Goal: Task Accomplishment & Management: Complete application form

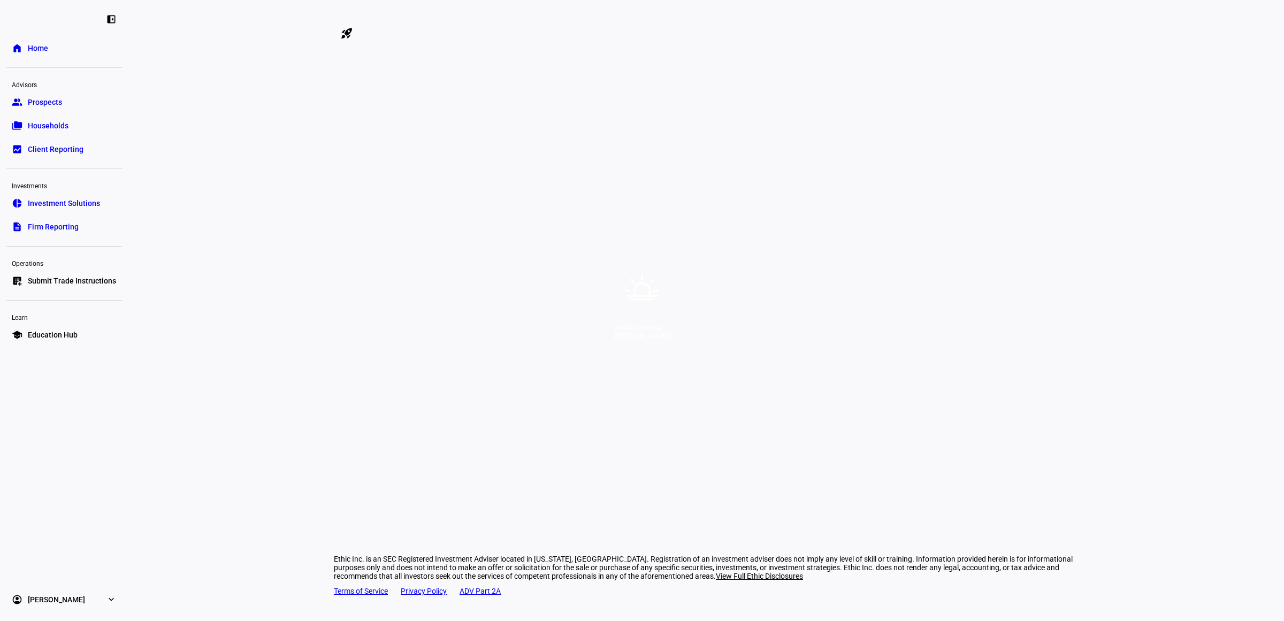
click at [645, 25] on div "Good morning, [PERSON_NAME]" at bounding box center [642, 310] width 1284 height 621
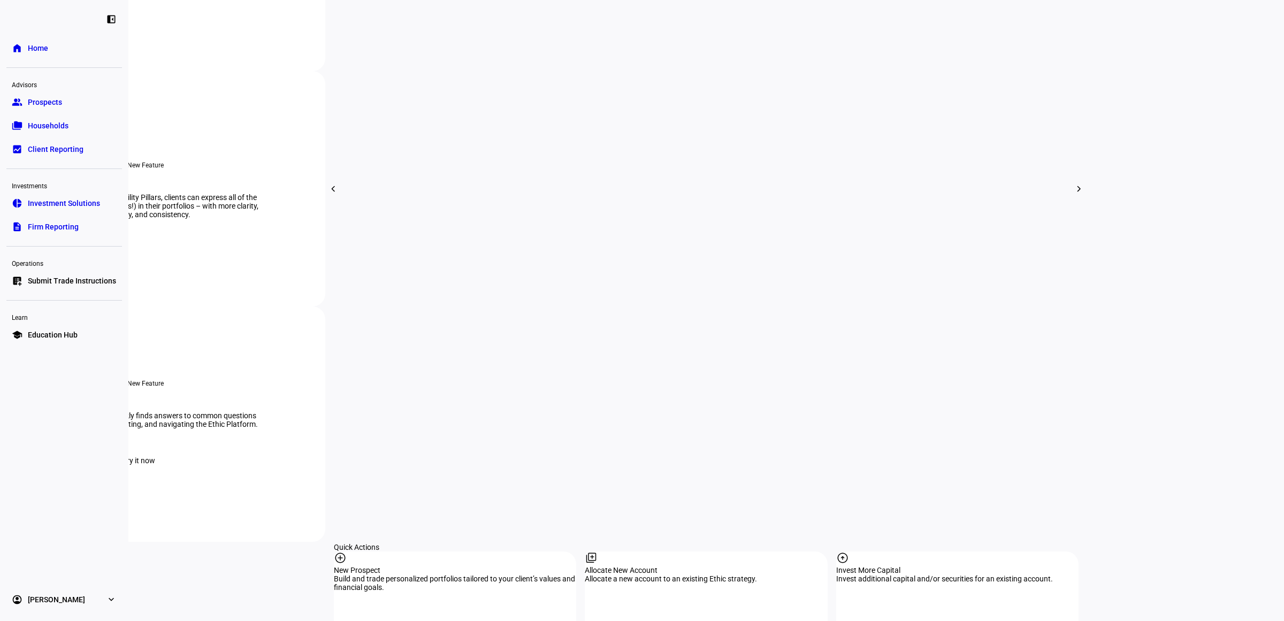
scroll to position [803, 0]
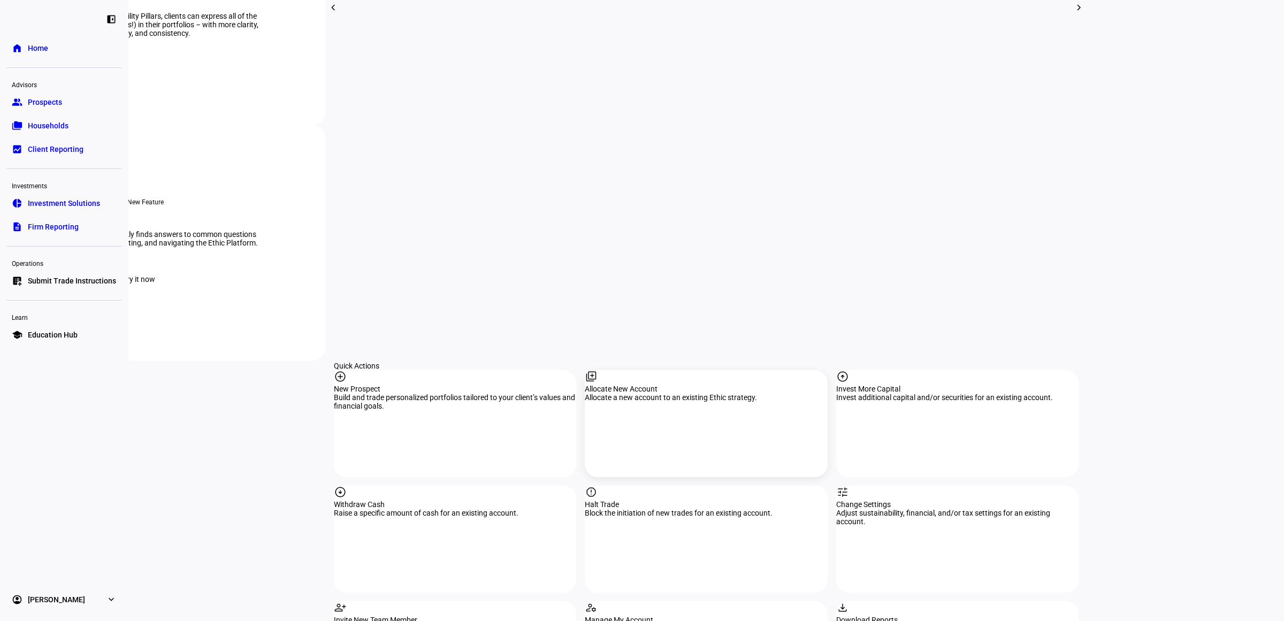
click at [667, 385] on div "Allocate New Account" at bounding box center [706, 389] width 242 height 9
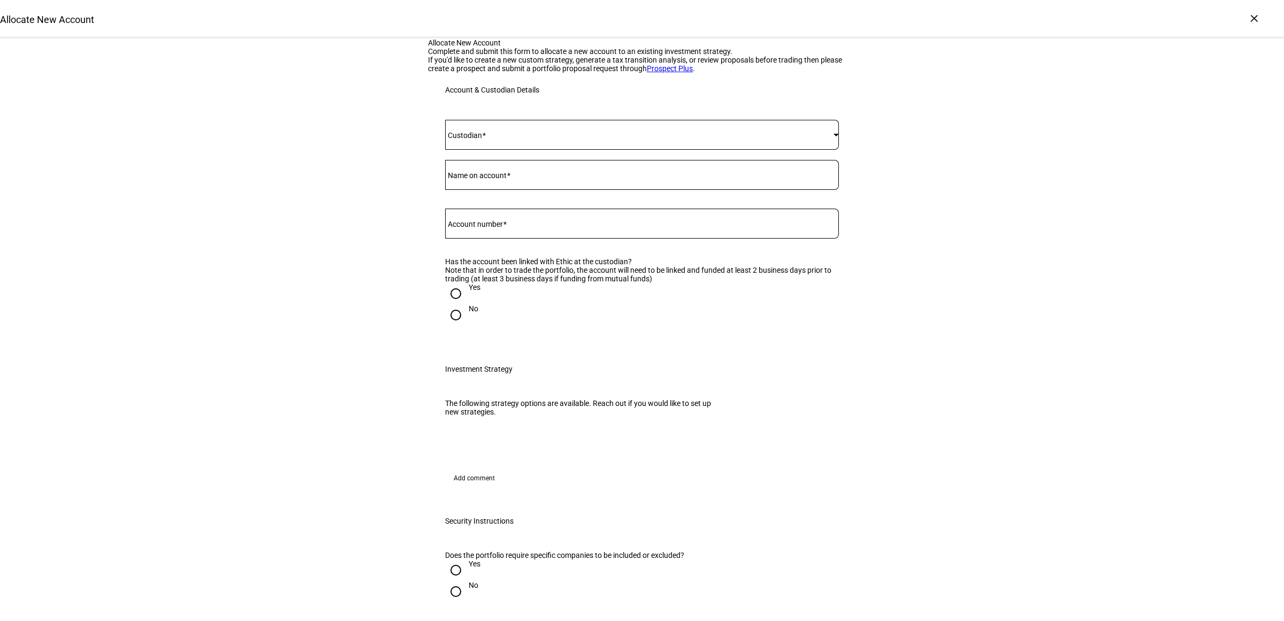
click at [498, 150] on div at bounding box center [642, 135] width 394 height 30
drag, startPoint x: 477, startPoint y: 394, endPoint x: 483, endPoint y: 390, distance: 6.9
click at [478, 394] on mat-option "Schwab" at bounding box center [637, 401] width 393 height 26
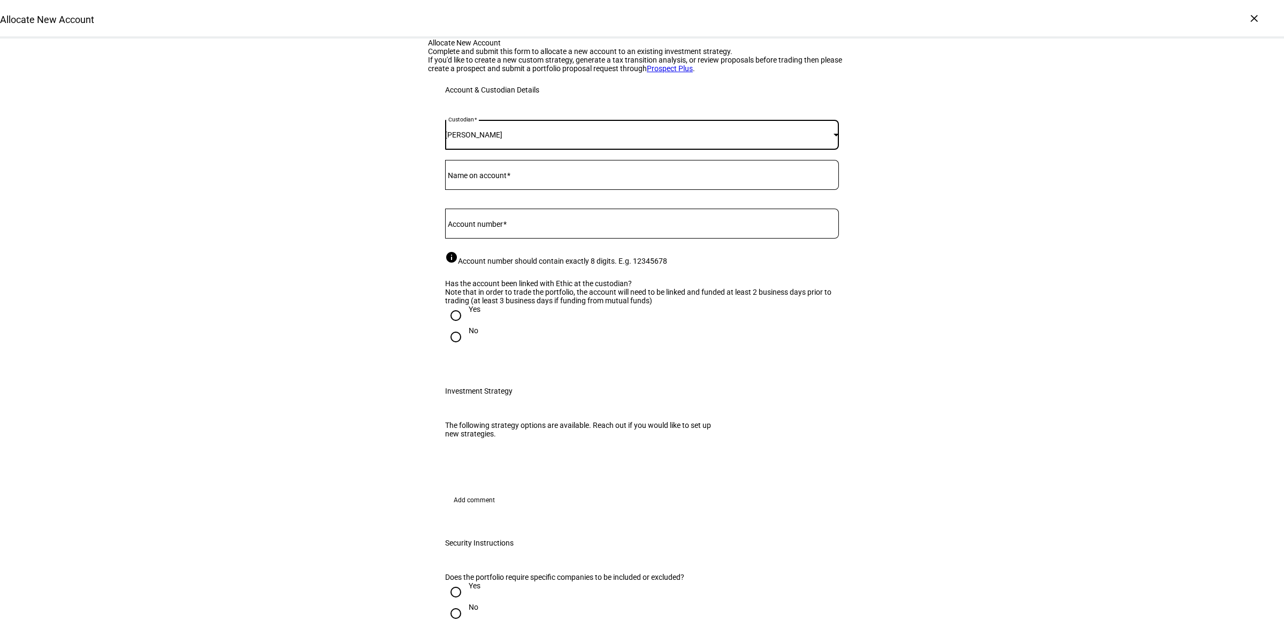
click at [509, 277] on div "Custodian Schwab Name on account Account number info Account number should cont…" at bounding box center [642, 238] width 394 height 237
click at [495, 228] on mat-label "Account number" at bounding box center [475, 224] width 55 height 9
click at [495, 226] on input "Account number" at bounding box center [642, 221] width 394 height 9
paste input "49852734"
type input "49852734"
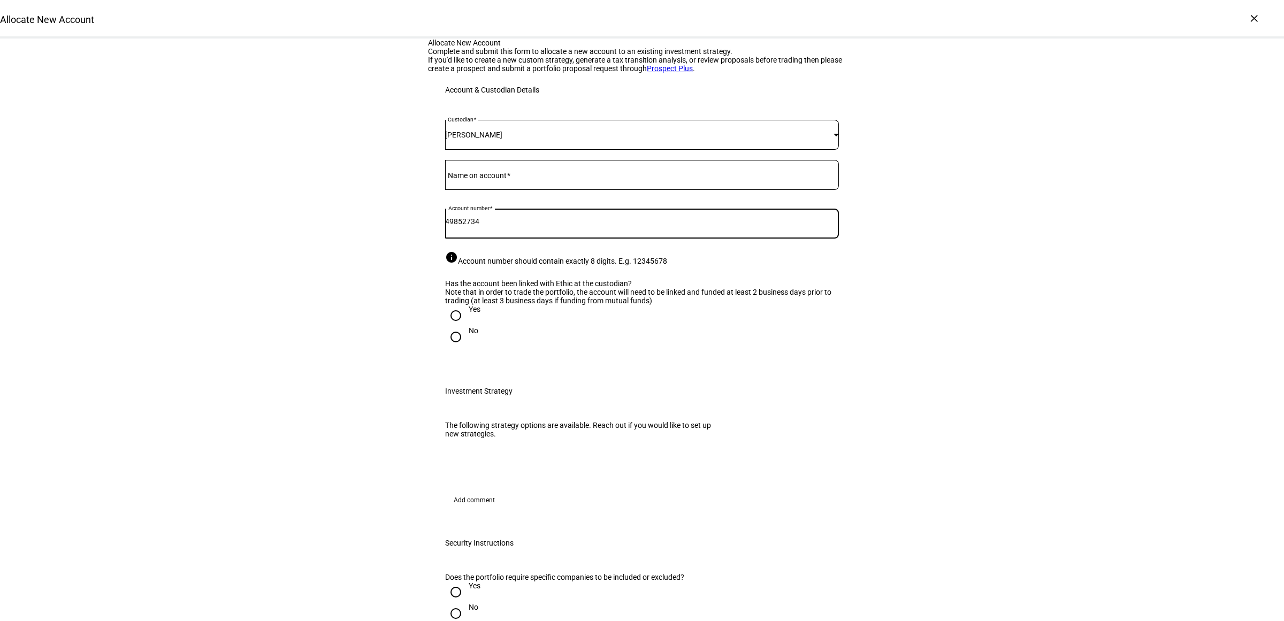
click at [532, 177] on input "Name on account" at bounding box center [642, 173] width 394 height 9
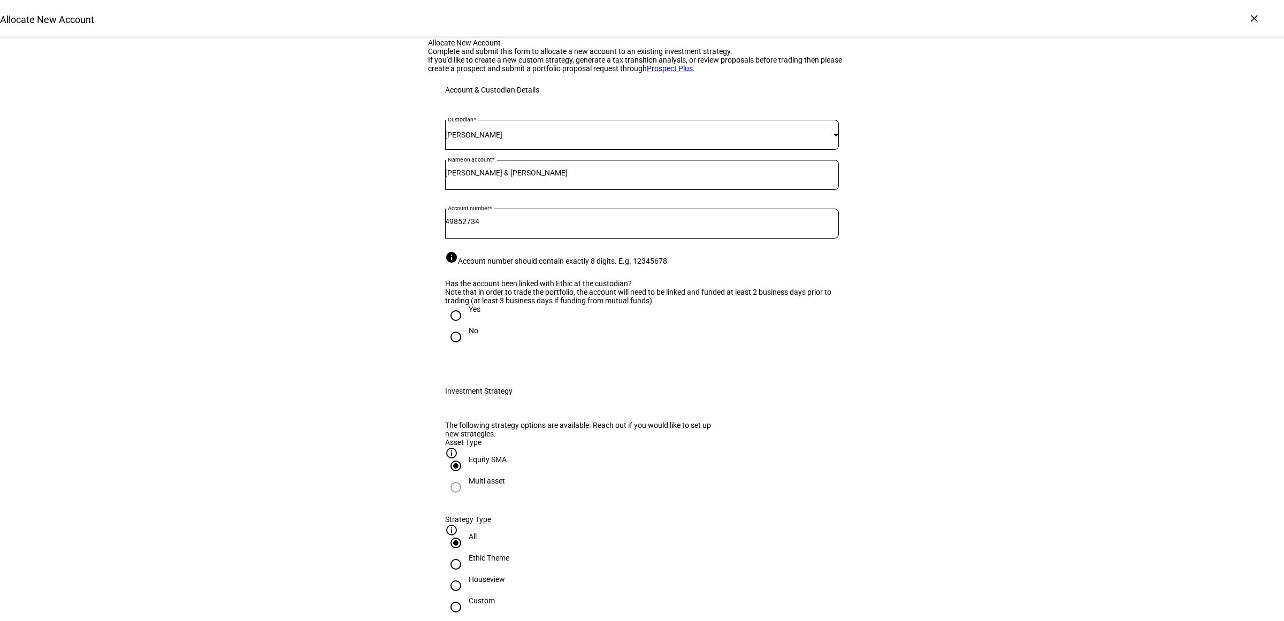
click at [469, 177] on input "Doug & Martha Derry" at bounding box center [642, 173] width 394 height 9
click at [464, 177] on input "Doug & Martha Derry" at bounding box center [642, 173] width 394 height 9
type input "Douglass & Martha Derry"
click at [459, 305] on div "Note that in order to trade the portfolio, the account will need to be linked a…" at bounding box center [642, 296] width 394 height 17
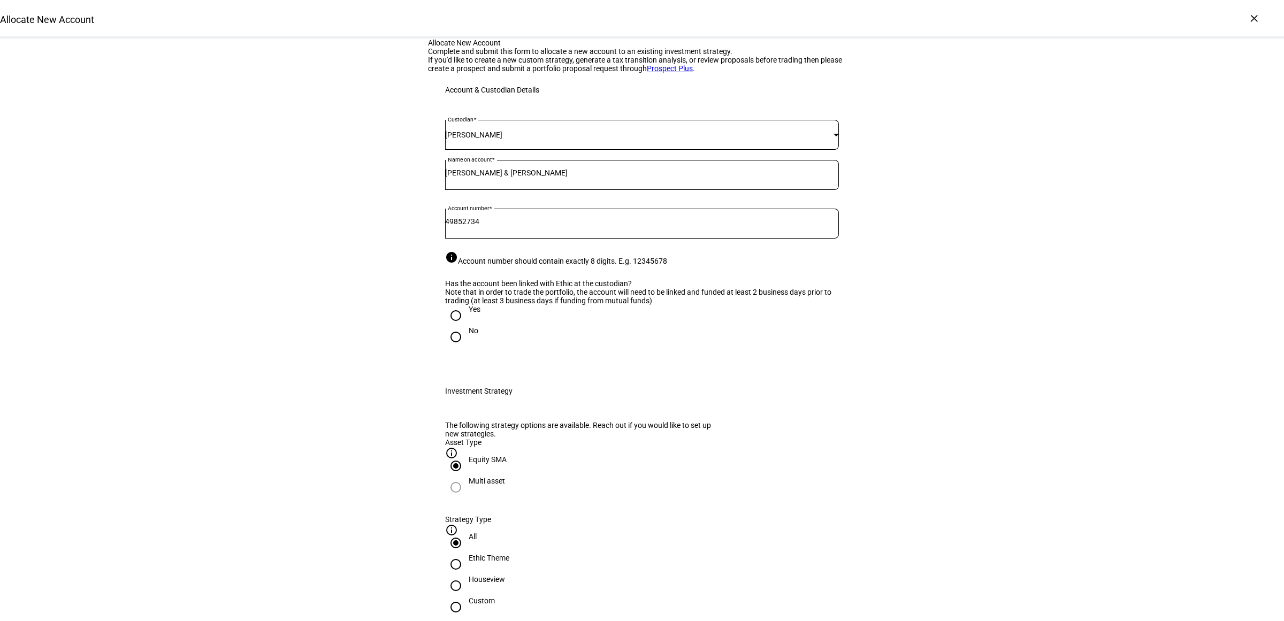
click at [461, 329] on div at bounding box center [456, 316] width 26 height 26
radio input "true"
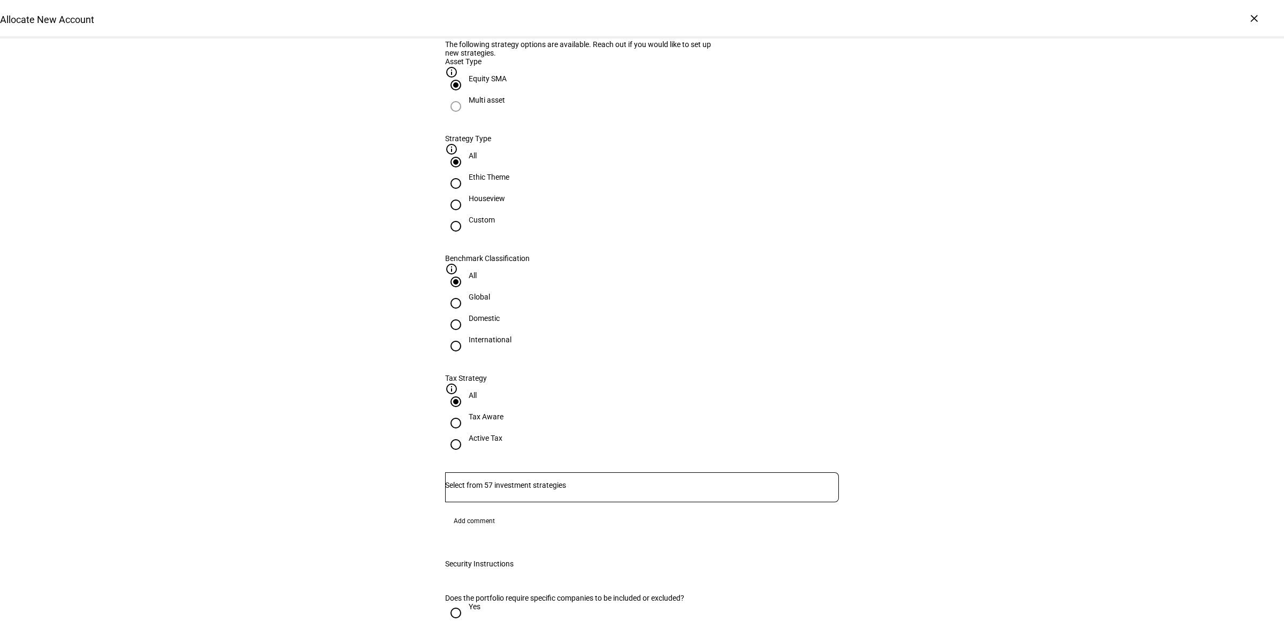
scroll to position [535, 0]
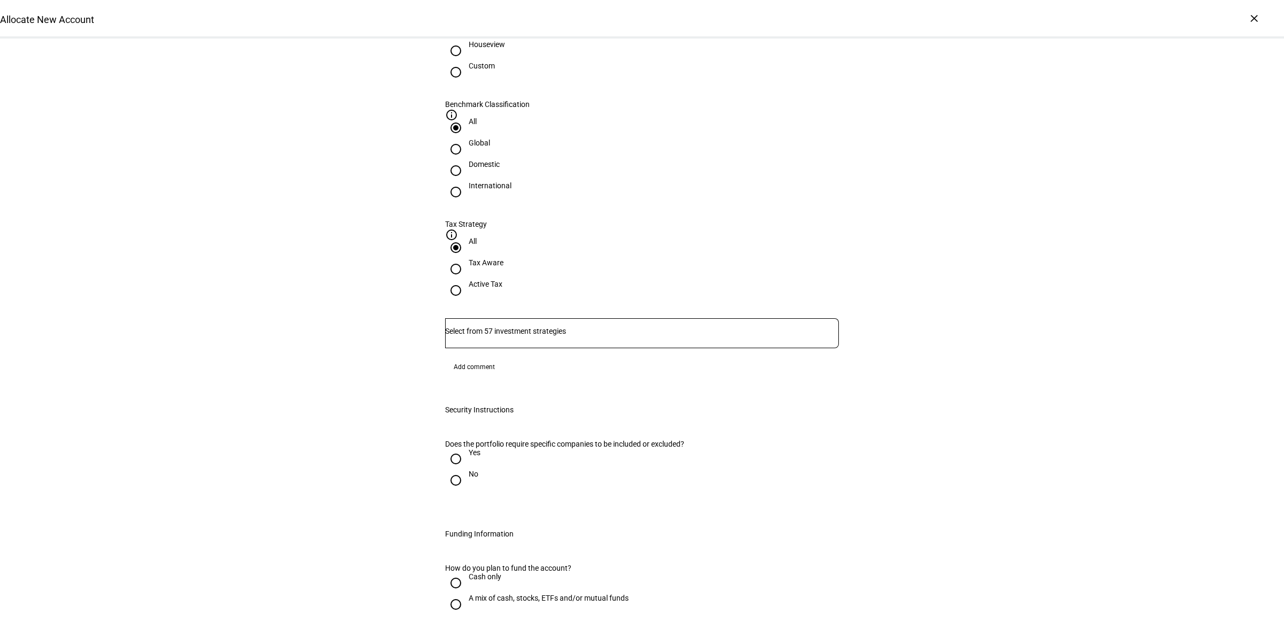
click at [505, 49] on div "Houseview" at bounding box center [487, 44] width 36 height 9
click at [467, 62] on input "Houseview" at bounding box center [455, 50] width 21 height 21
radio input "true"
drag, startPoint x: 652, startPoint y: 147, endPoint x: 684, endPoint y: 150, distance: 32.3
click at [467, 160] on input "Domestic" at bounding box center [455, 170] width 21 height 21
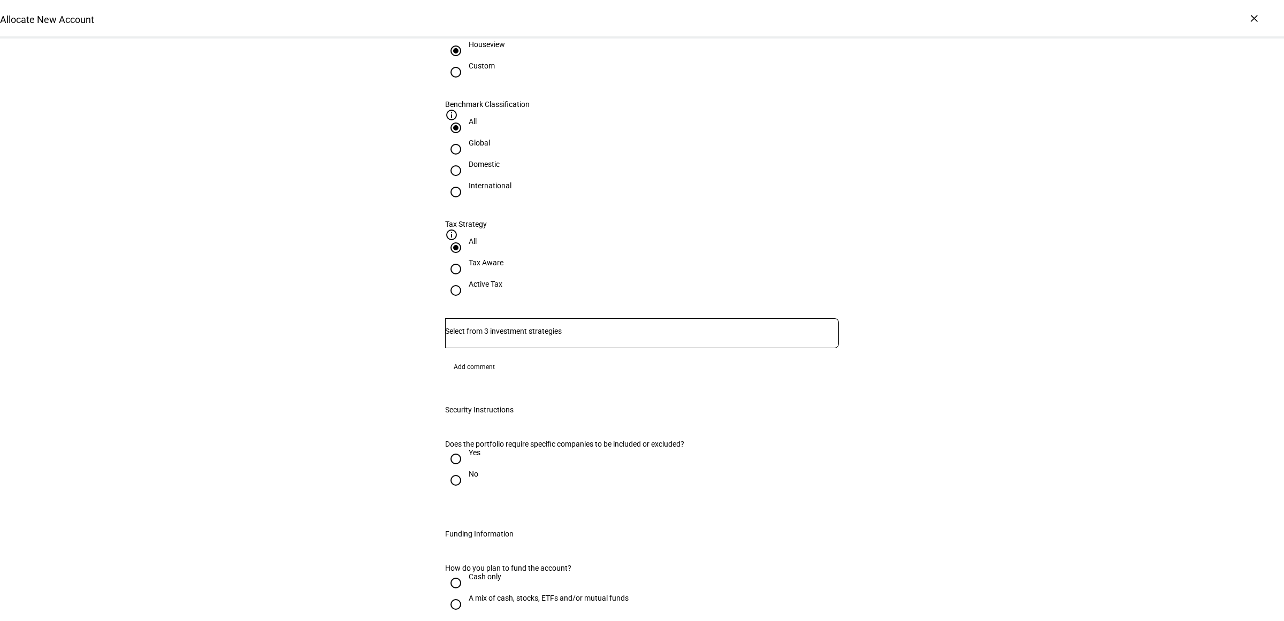
radio input "true"
click at [502, 280] on div "Active Tax" at bounding box center [486, 289] width 34 height 19
click at [467, 280] on input "Active Tax" at bounding box center [455, 290] width 21 height 21
radio input "true"
drag, startPoint x: 355, startPoint y: 256, endPoint x: 316, endPoint y: 309, distance: 65.9
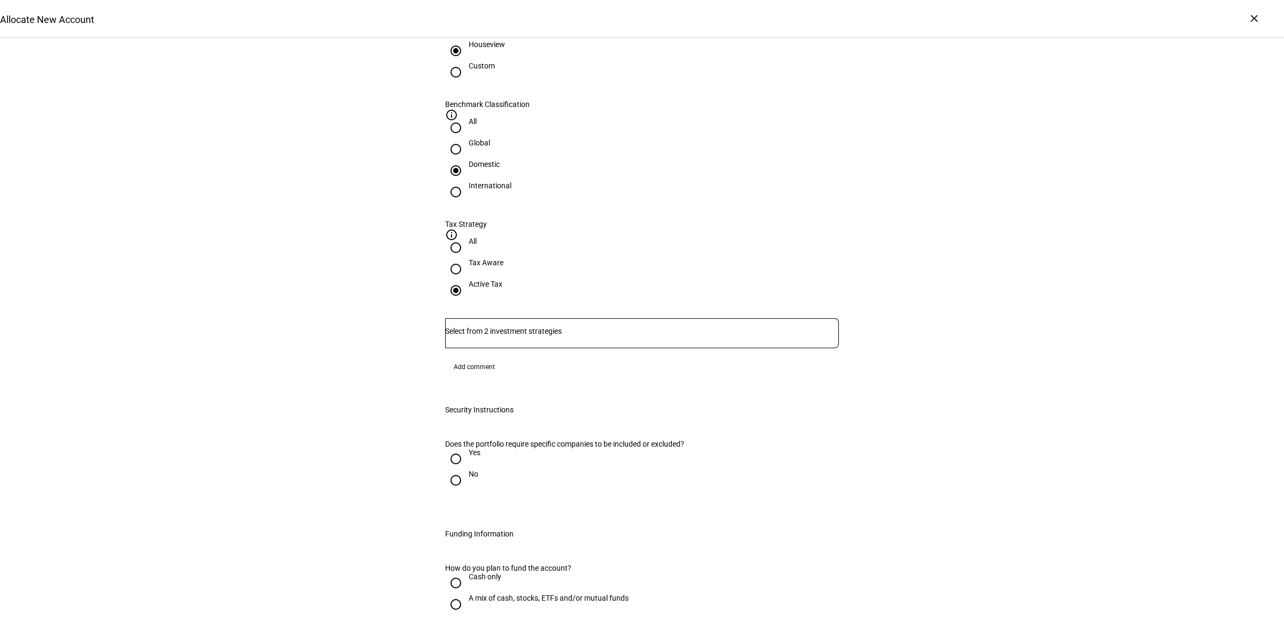
click at [355, 256] on div "Allocate New Account Complete and submit this form to allocate a new account to…" at bounding box center [642, 252] width 1284 height 1498
click at [541, 327] on input "Number" at bounding box center [642, 331] width 394 height 9
click at [570, 237] on span "Corient - Active Tax Strategy - High TE - IVV" at bounding box center [532, 237] width 167 height 13
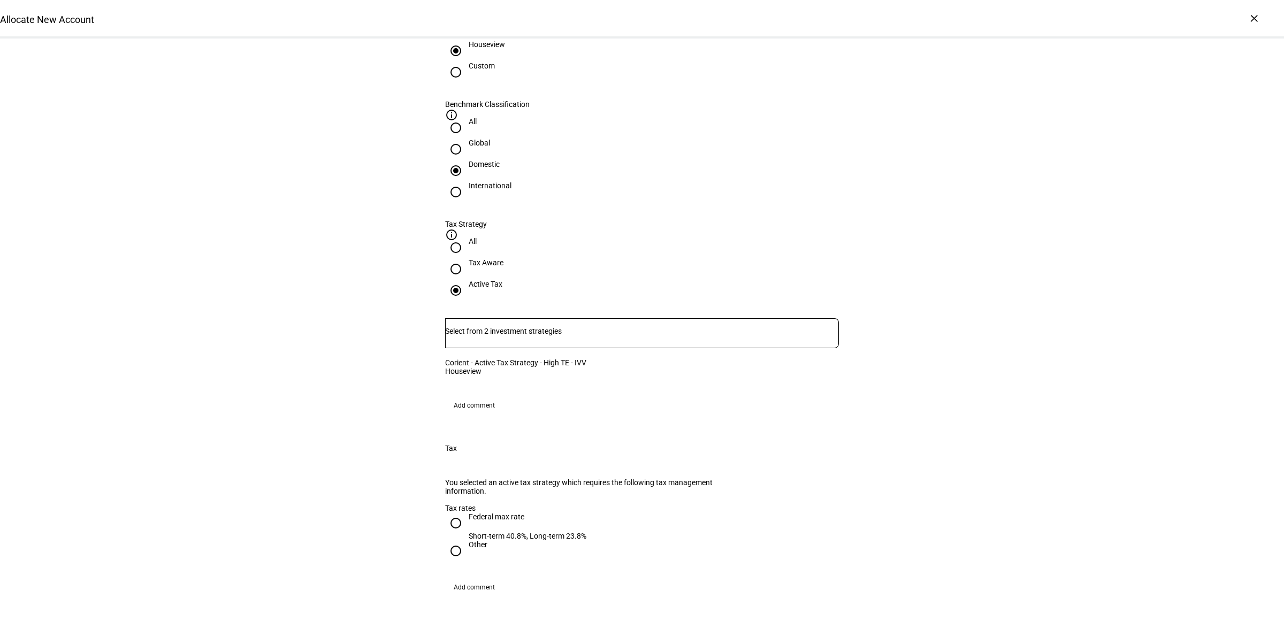
click at [379, 256] on div "Allocate New Account Complete and submit this form to allocate a new account to…" at bounding box center [642, 362] width 1284 height 1719
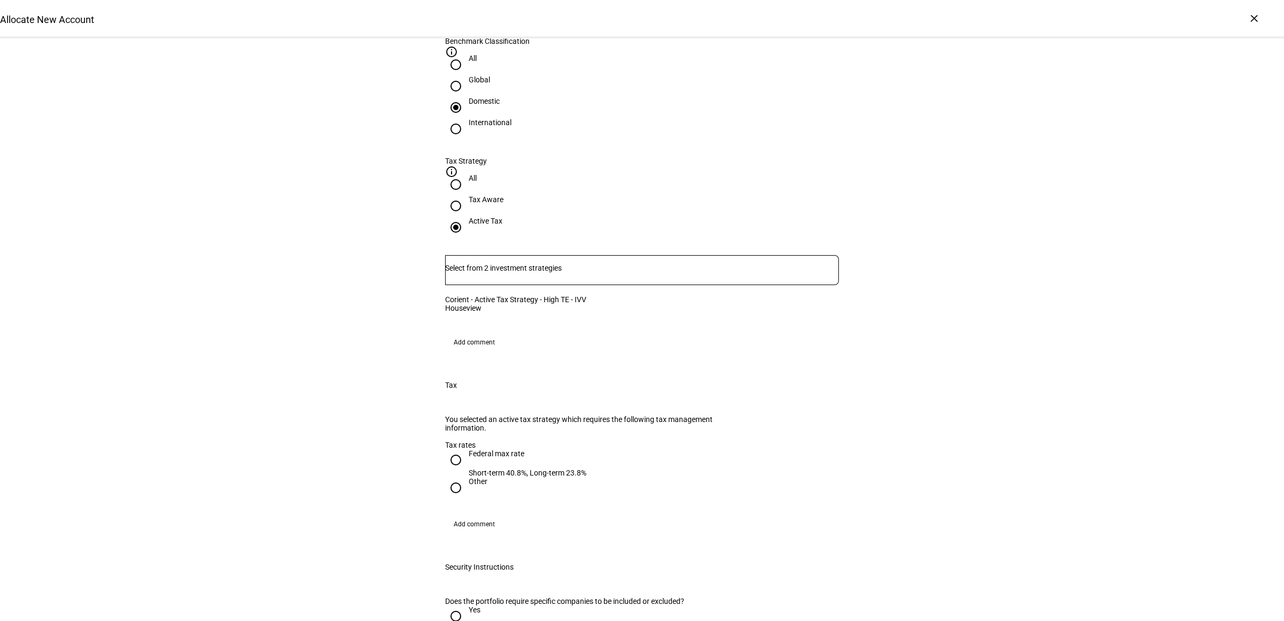
scroll to position [669, 0]
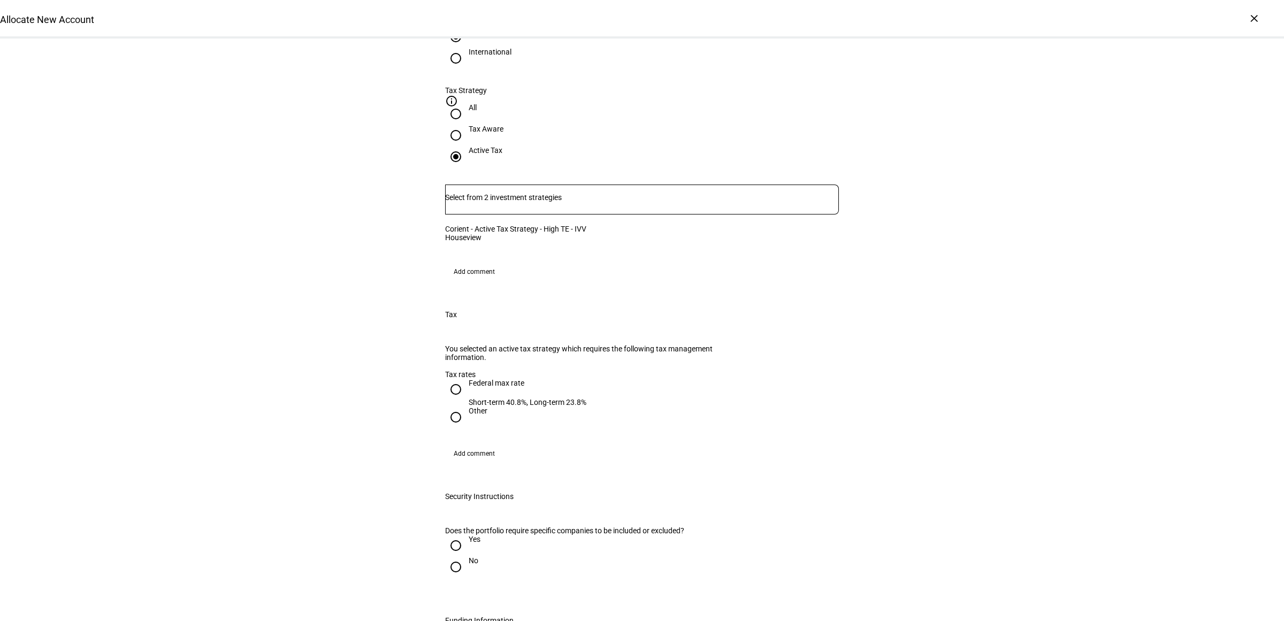
click at [469, 398] on div "Federal max rate" at bounding box center [528, 388] width 118 height 19
click at [467, 400] on input "Federal max rate Short-term 40.8%, Long-term 23.8%" at bounding box center [455, 389] width 21 height 21
radio input "true"
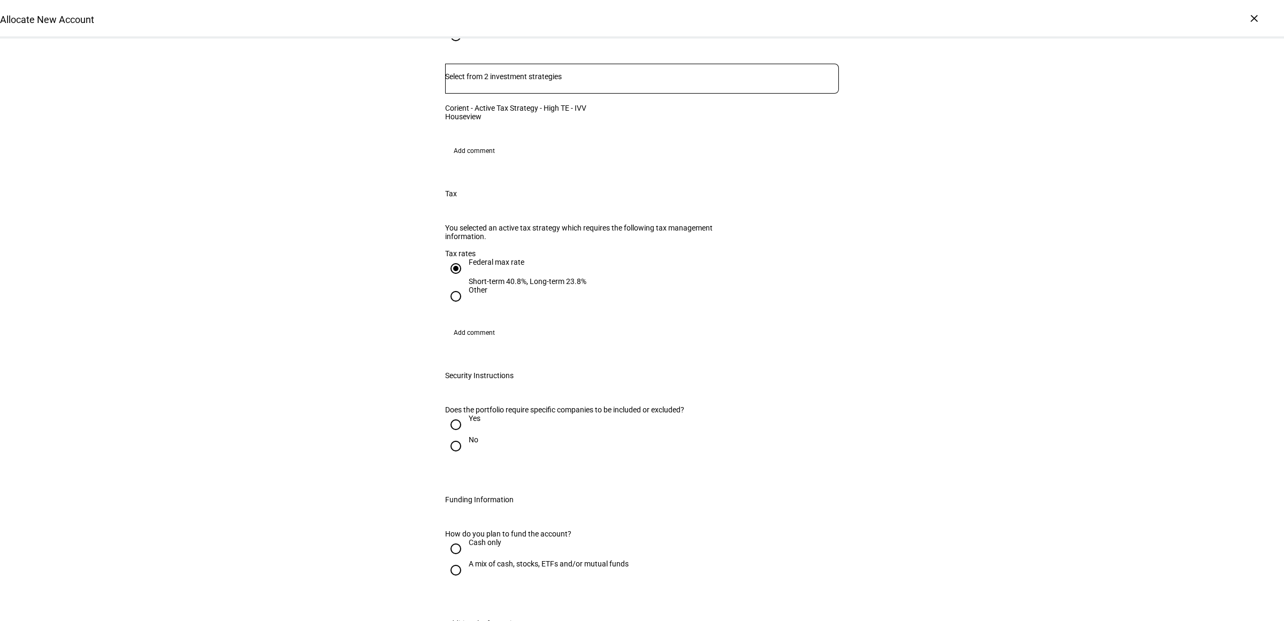
scroll to position [1003, 0]
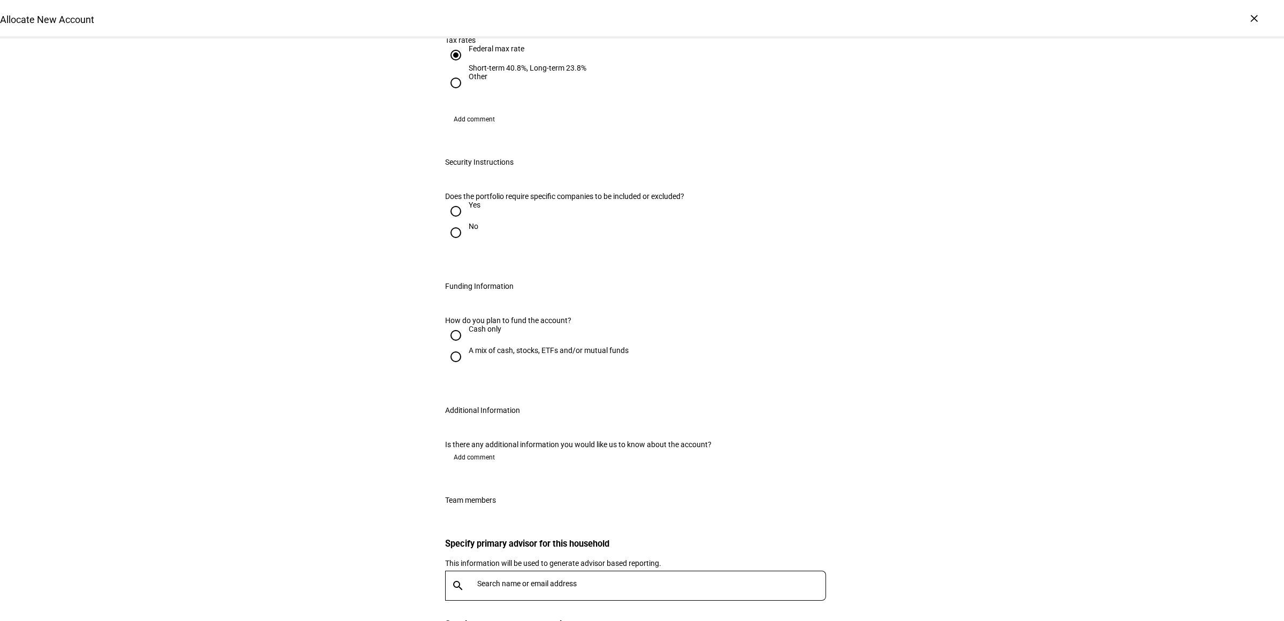
click at [454, 222] on input "Yes" at bounding box center [455, 211] width 21 height 21
radio input "true"
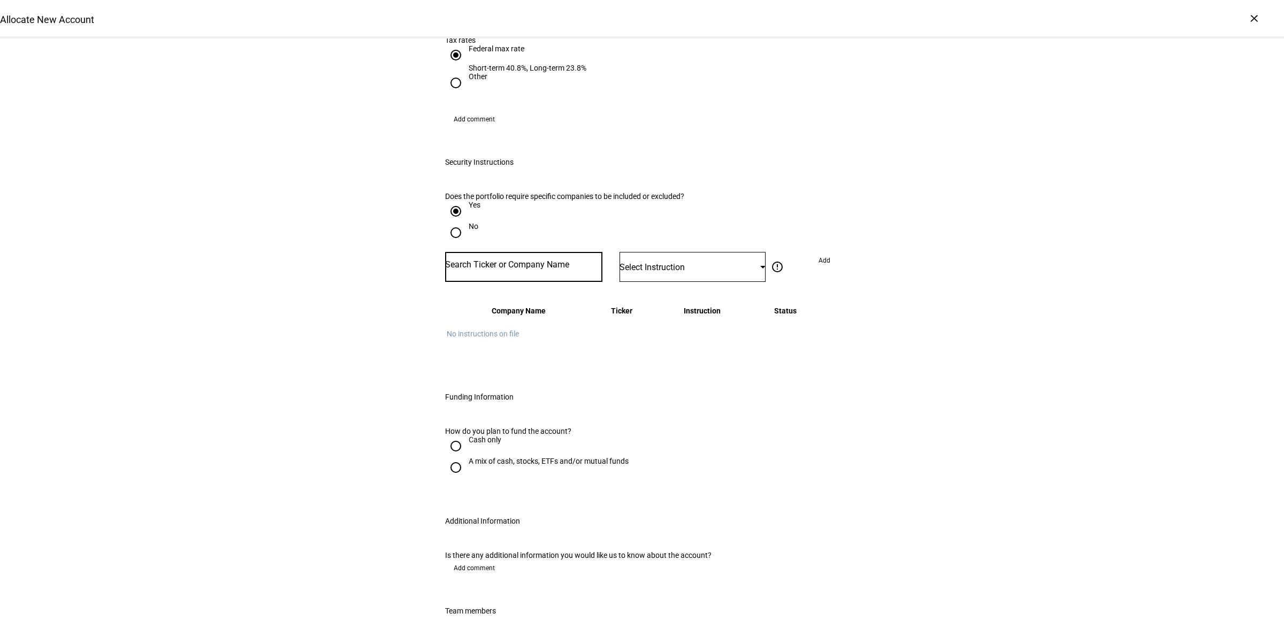
click at [534, 269] on input "Number" at bounding box center [523, 265] width 157 height 9
type input "CA"
type input "T"
type input "cat"
click at [674, 272] on span "Select Instruction" at bounding box center [652, 267] width 65 height 10
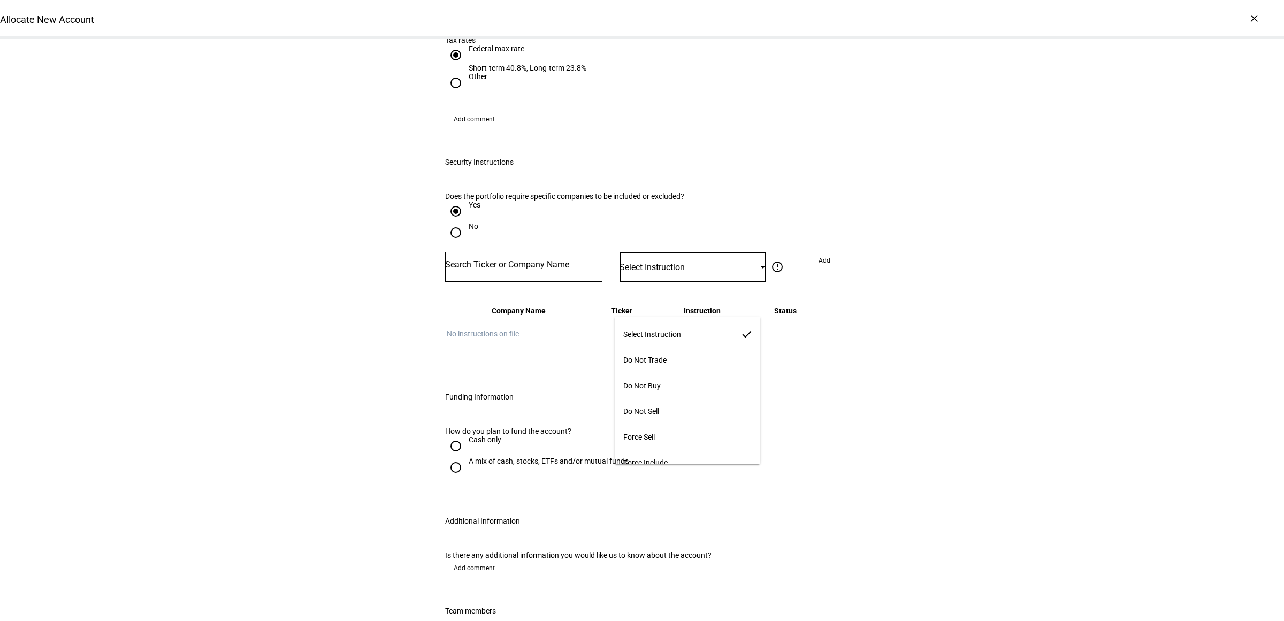
click at [534, 308] on div at bounding box center [642, 310] width 1284 height 621
click at [539, 269] on input "Number" at bounding box center [523, 265] width 157 height 9
type input "cA"
type input "ca"
click at [446, 243] on input "No" at bounding box center [455, 232] width 21 height 21
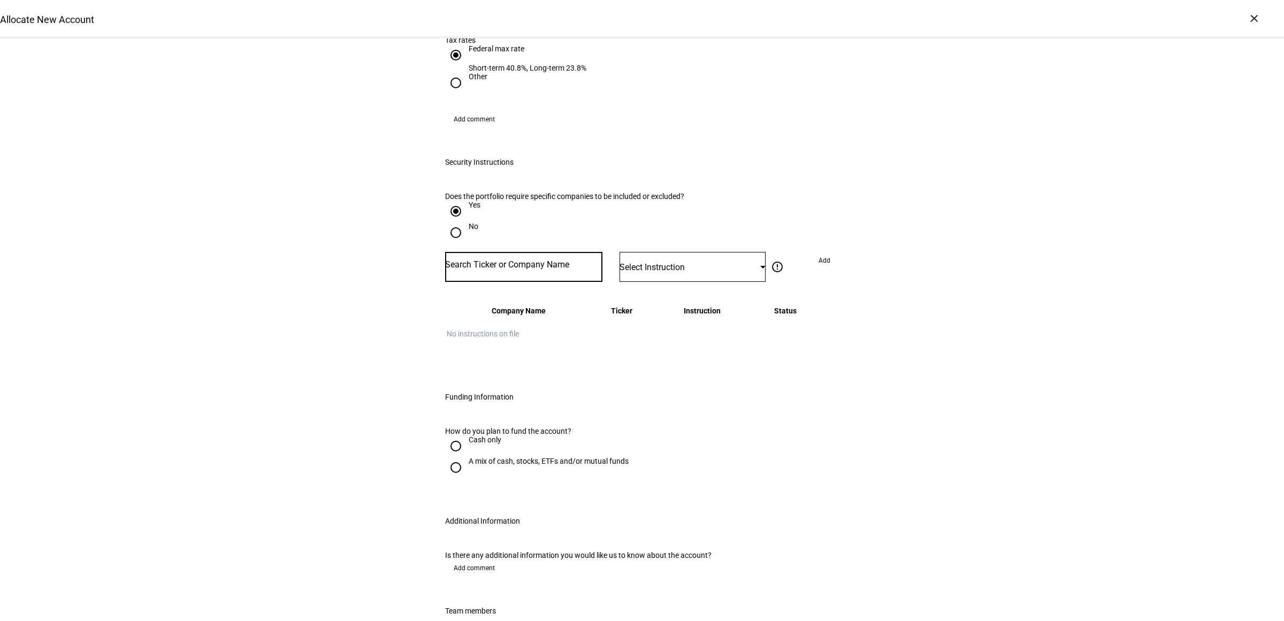
radio input "true"
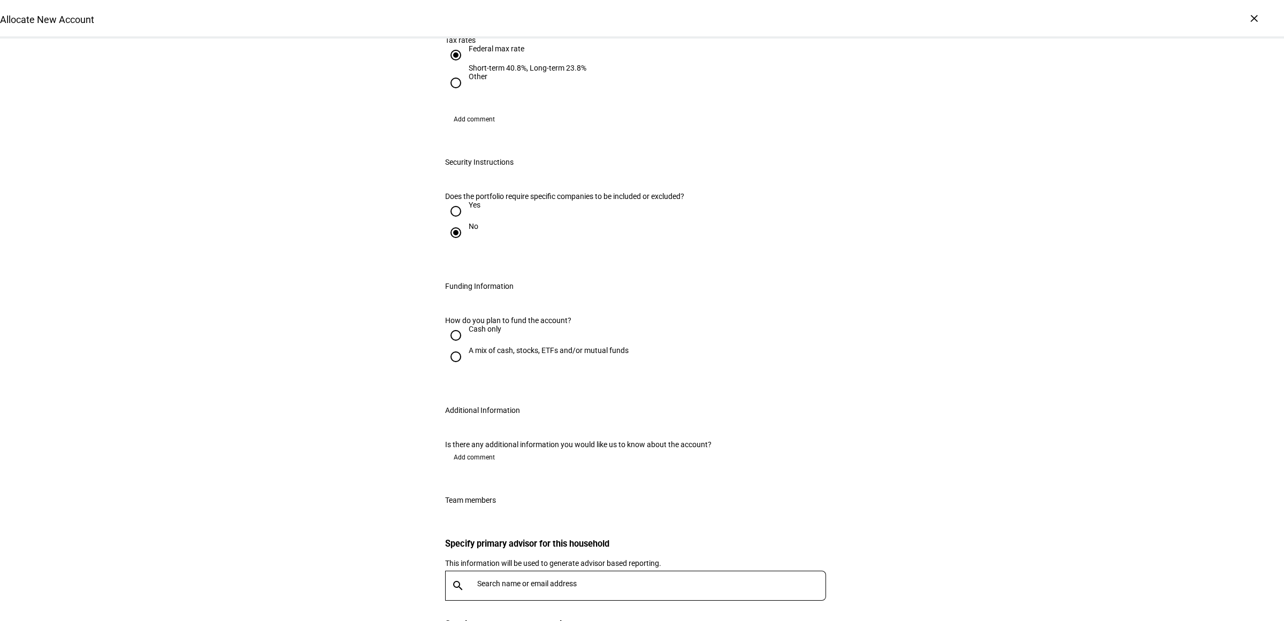
click at [463, 224] on div at bounding box center [456, 212] width 26 height 26
radio input "true"
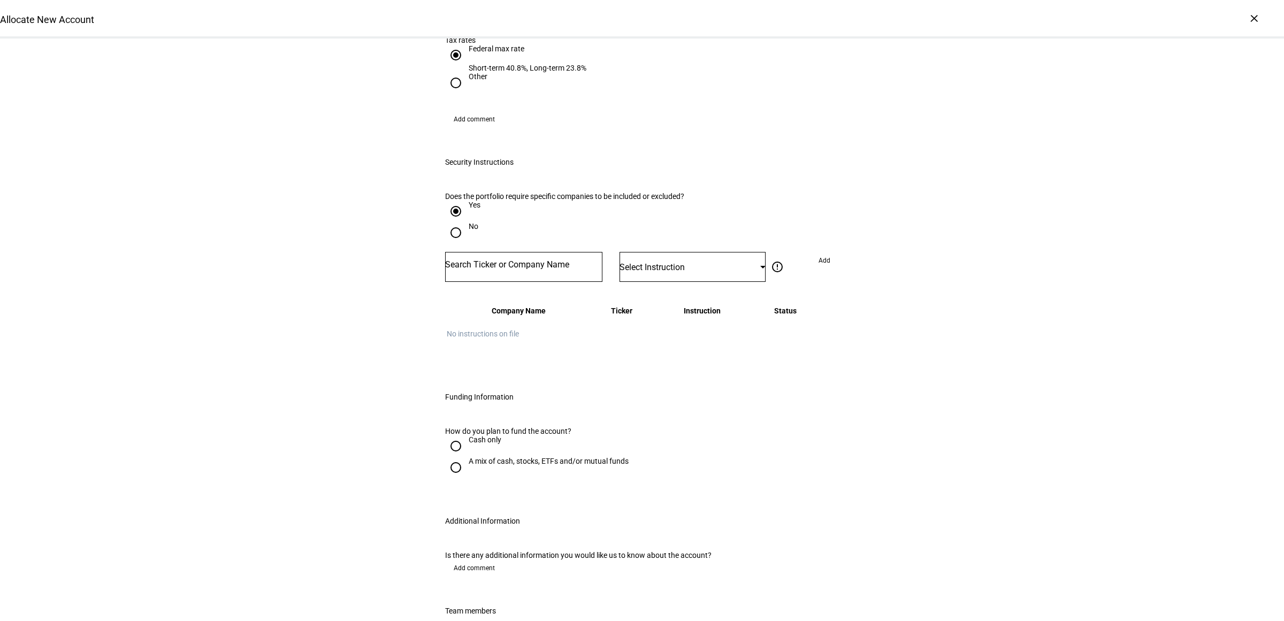
click at [504, 269] on input "Number" at bounding box center [523, 265] width 157 height 9
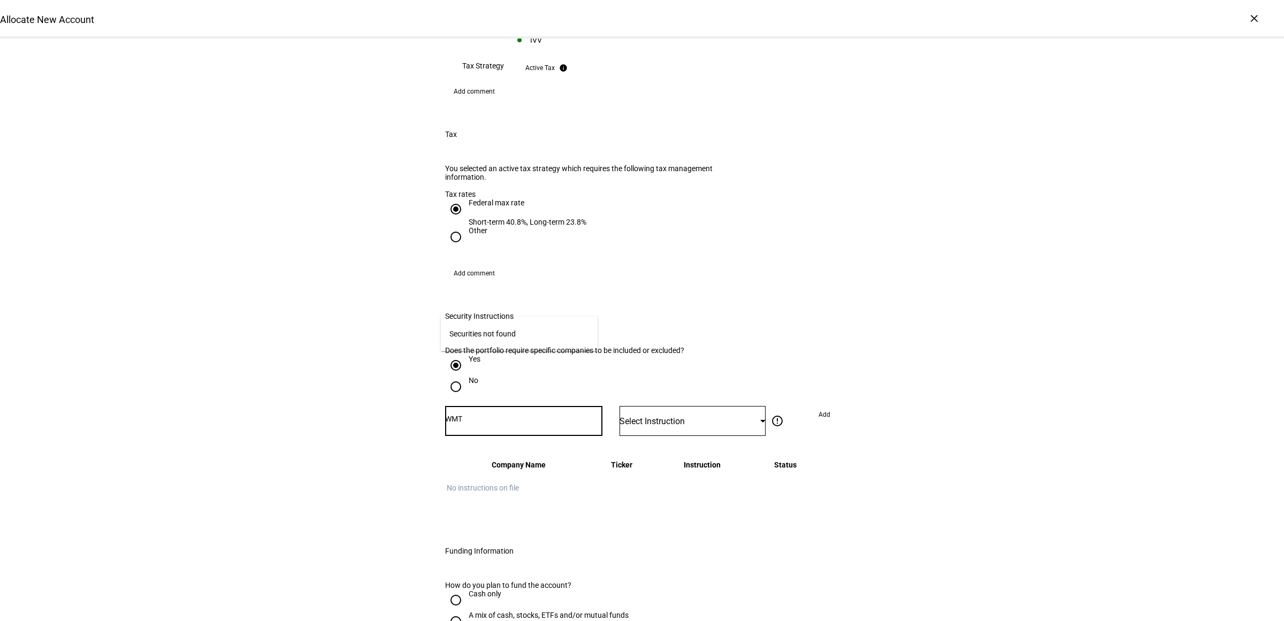
scroll to position [1071, 0]
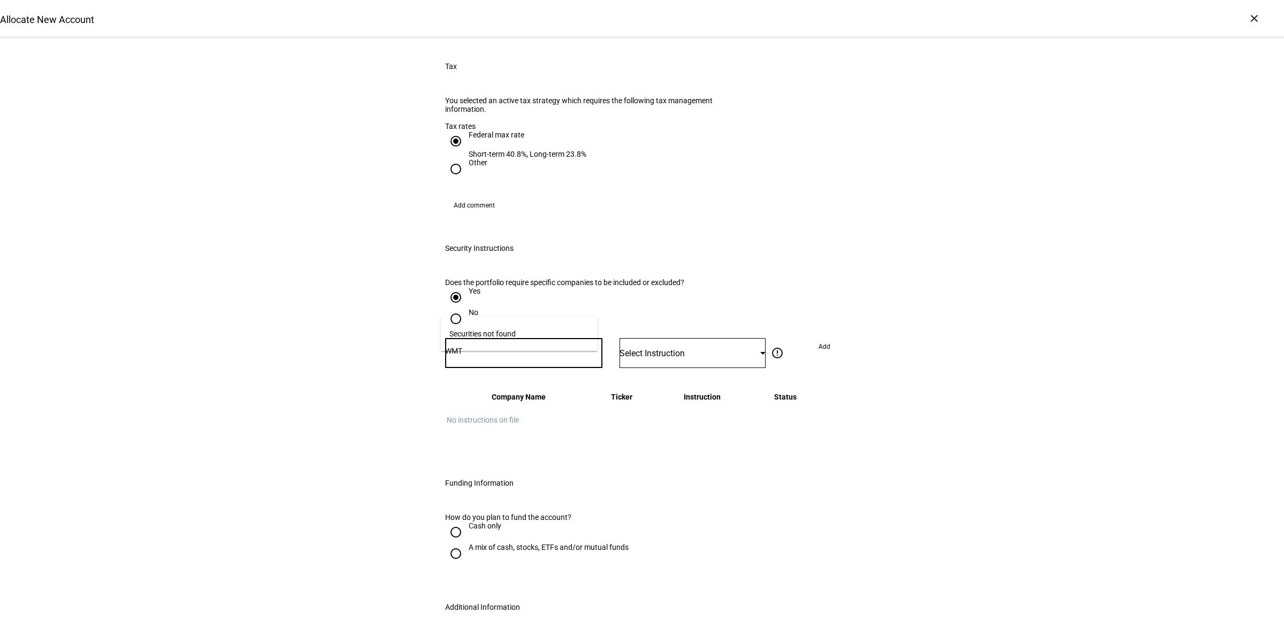
click at [506, 347] on input "WMT" at bounding box center [523, 351] width 157 height 9
type input "WMT"
click at [675, 348] on div "Select Instruction" at bounding box center [690, 353] width 141 height 10
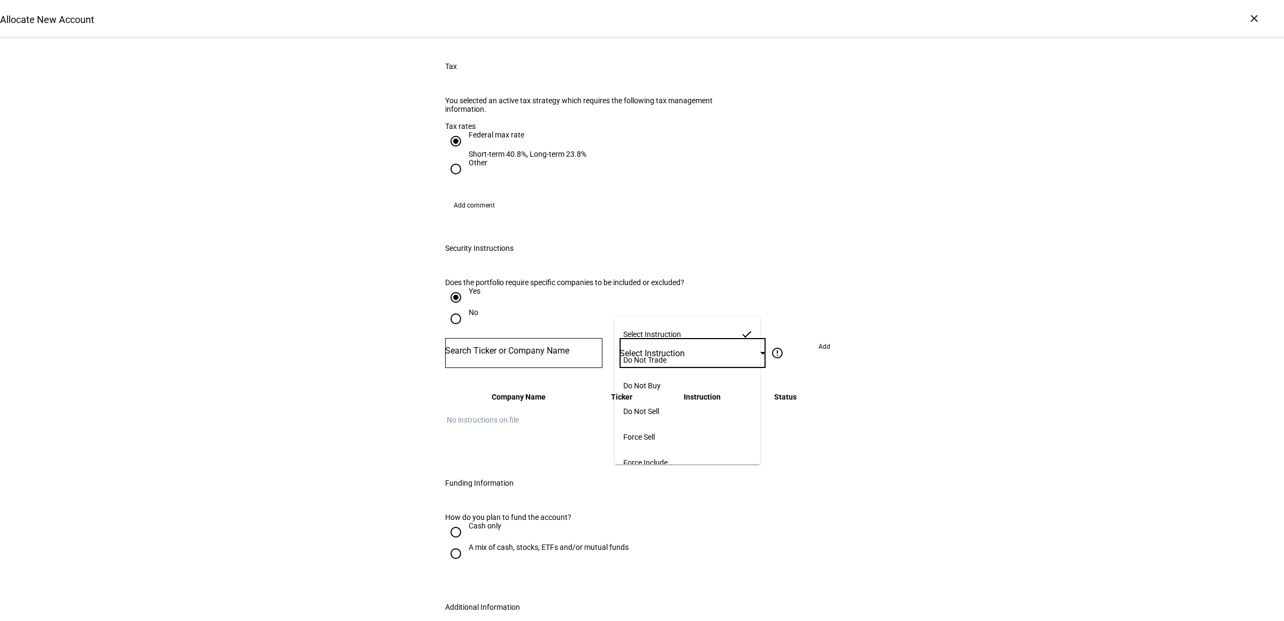
click at [768, 375] on div at bounding box center [642, 310] width 1284 height 621
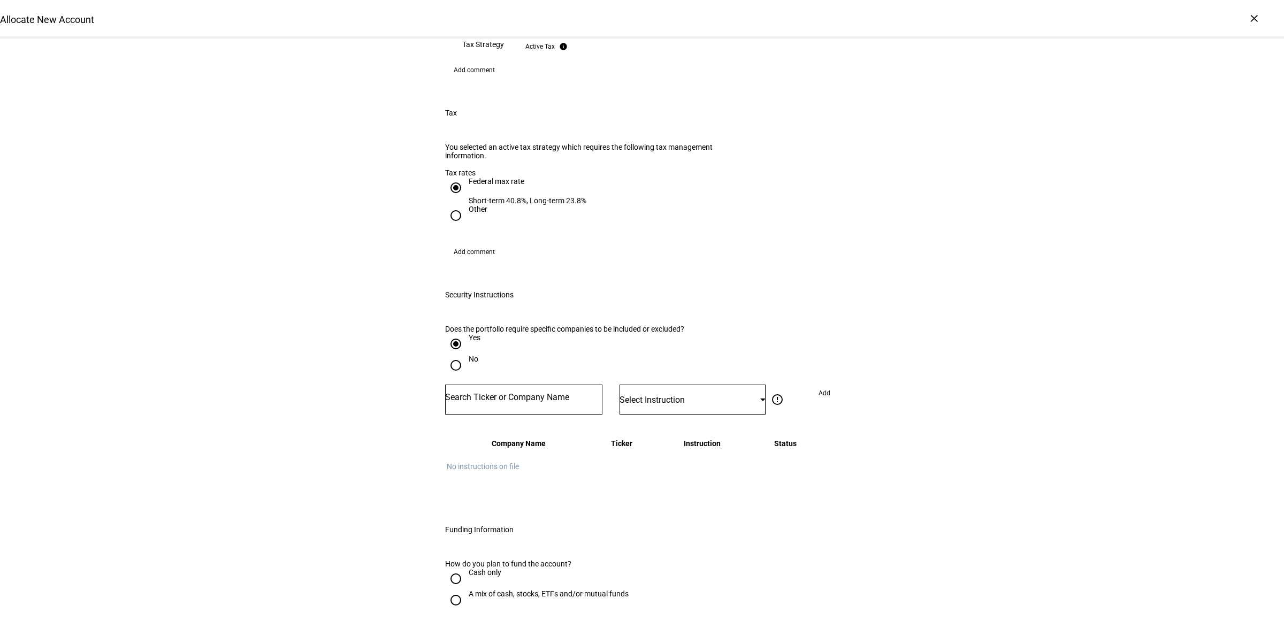
scroll to position [1070, 0]
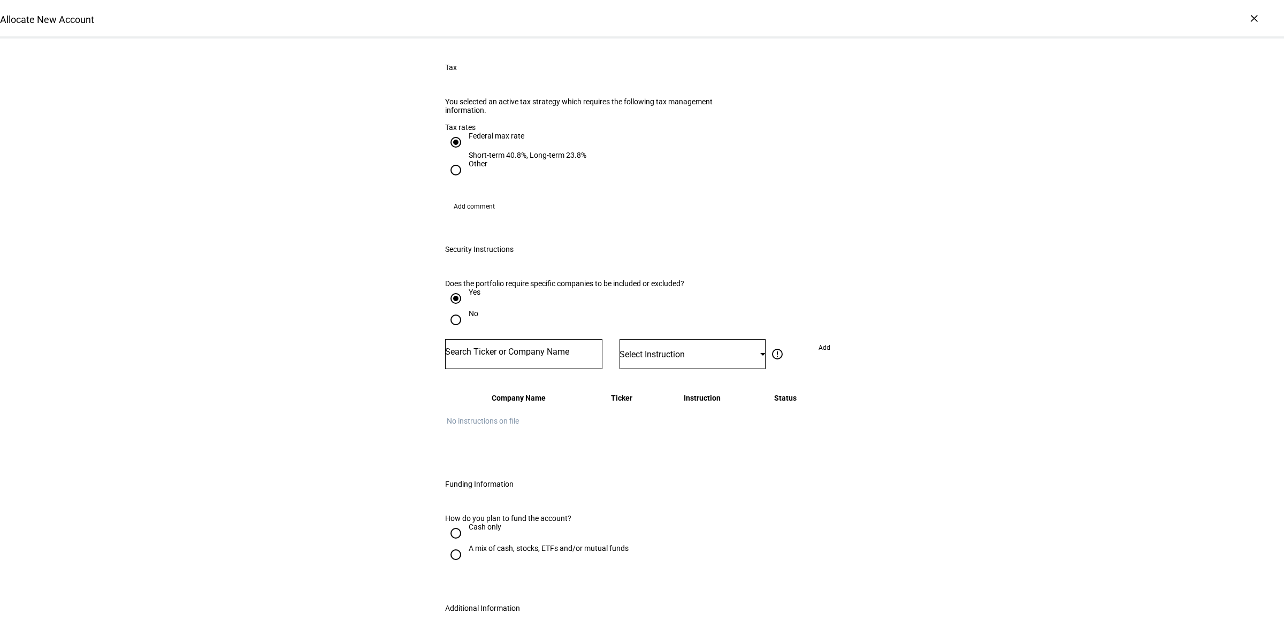
click at [498, 348] on input "Number" at bounding box center [523, 352] width 157 height 9
type input "CAT"
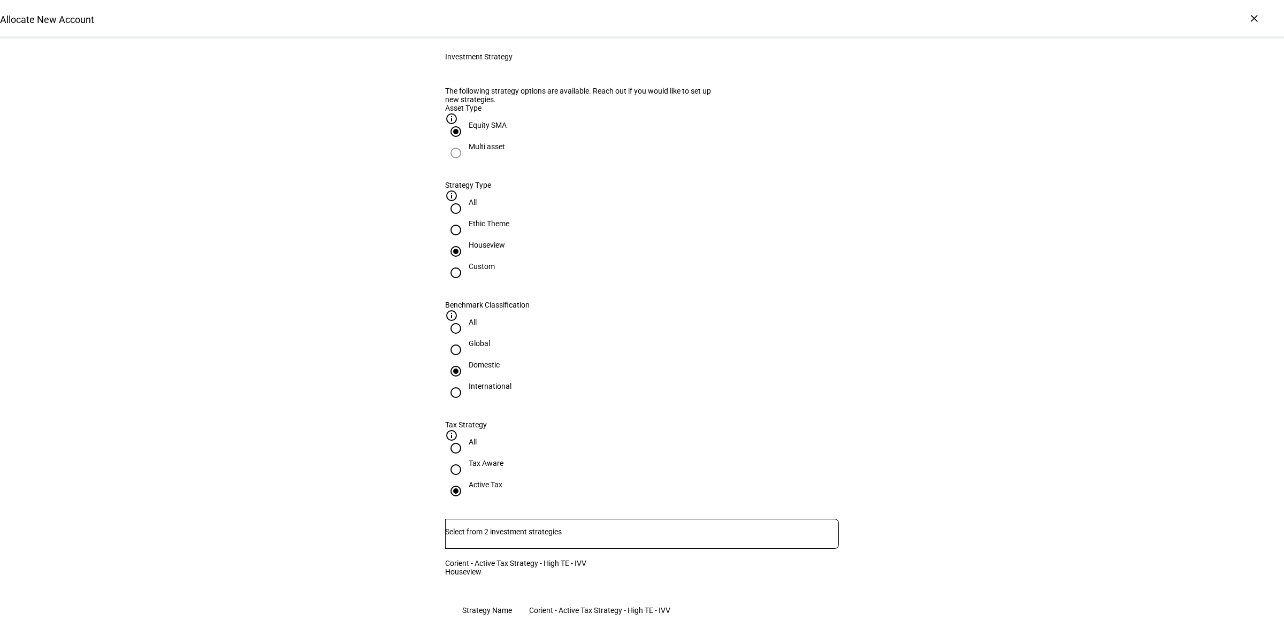
scroll to position [0, 0]
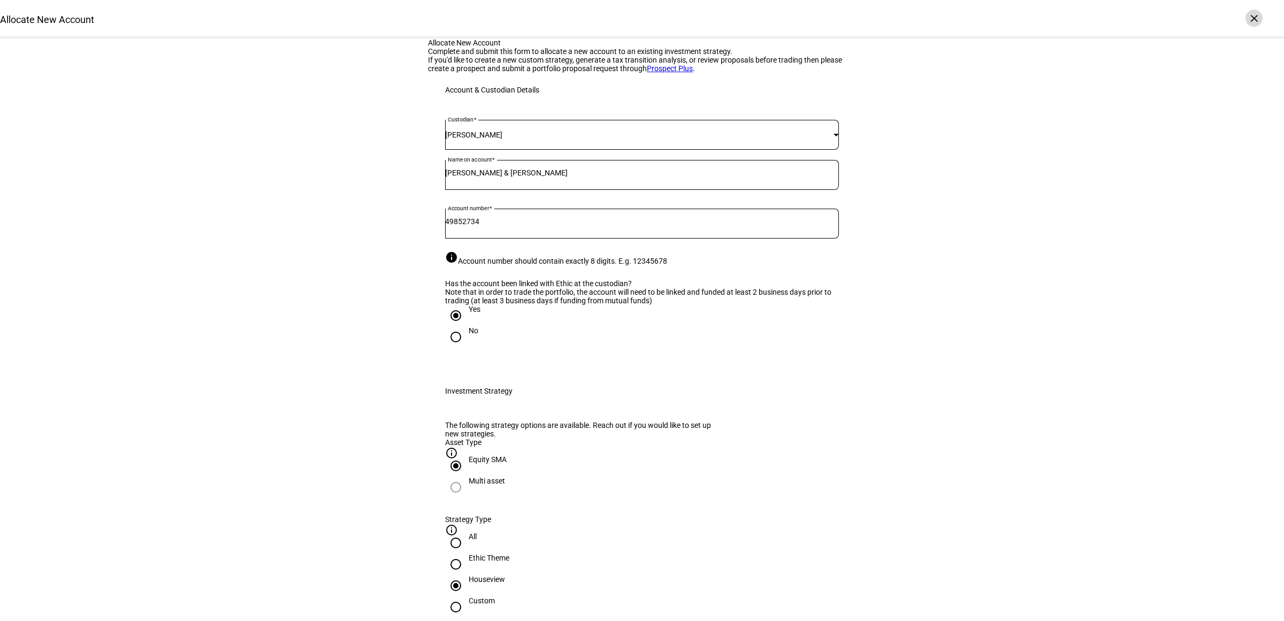
click at [1255, 10] on div "×" at bounding box center [1254, 18] width 17 height 17
